Goal: Task Accomplishment & Management: Manage account settings

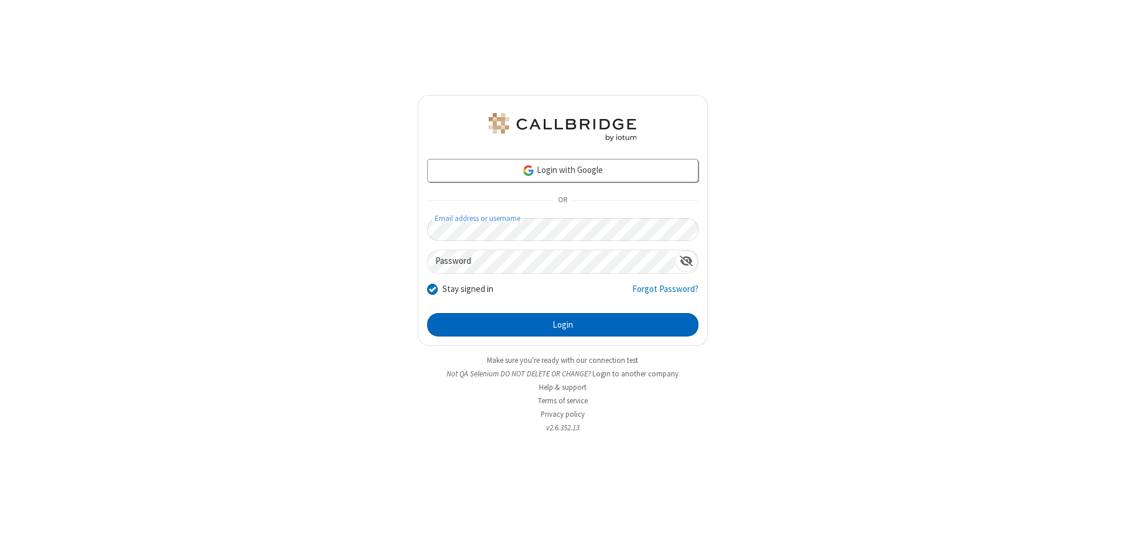
click at [562, 325] on button "Login" at bounding box center [562, 324] width 271 height 23
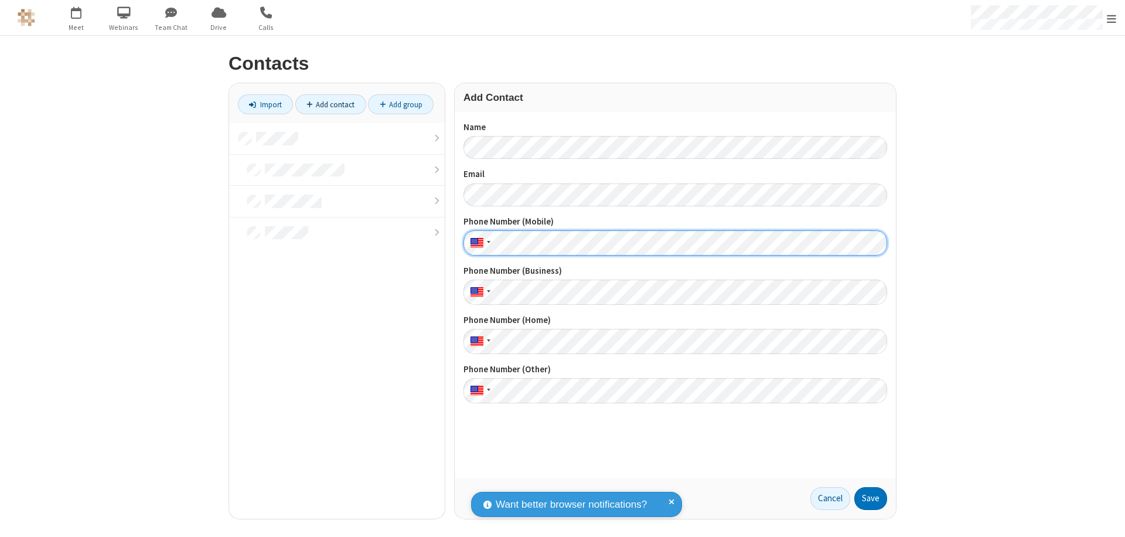
click at [870, 498] on button "Save" at bounding box center [870, 498] width 33 height 23
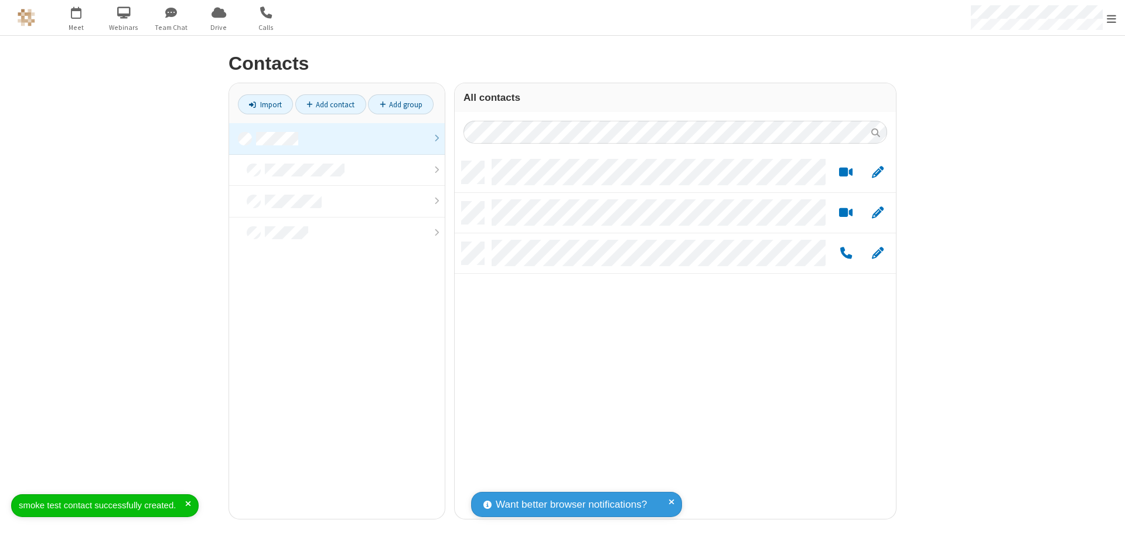
scroll to position [357, 432]
click at [330, 104] on link "Add contact" at bounding box center [330, 104] width 71 height 20
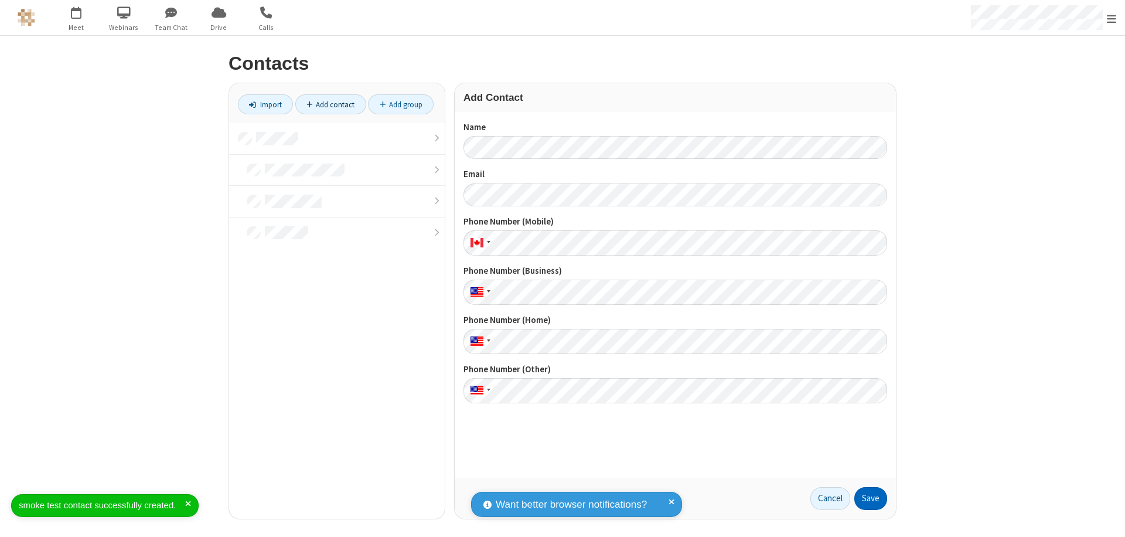
click at [870, 498] on button "Save" at bounding box center [870, 498] width 33 height 23
